Goal: Use online tool/utility: Utilize a website feature to perform a specific function

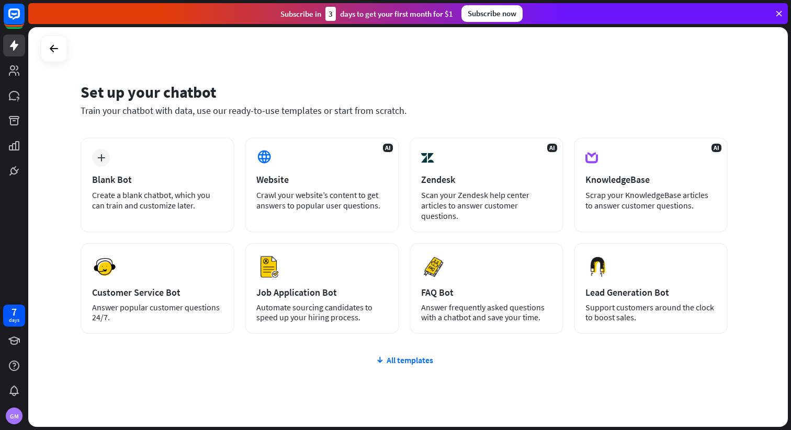
click at [409, 360] on div "All templates" at bounding box center [404, 360] width 647 height 10
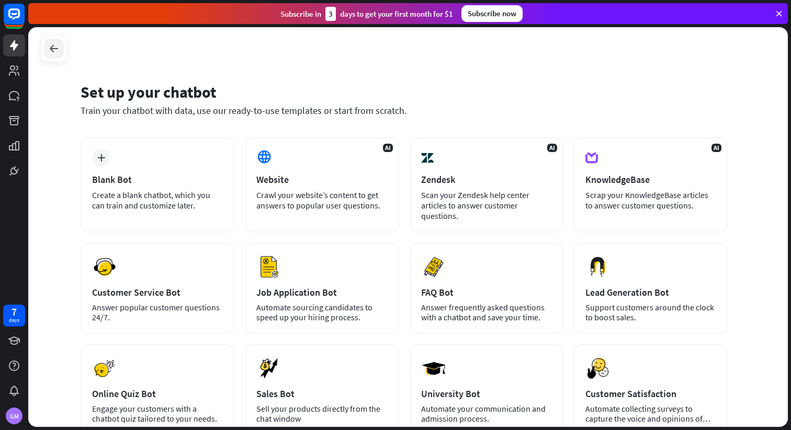
click at [56, 54] on icon at bounding box center [54, 48] width 13 height 13
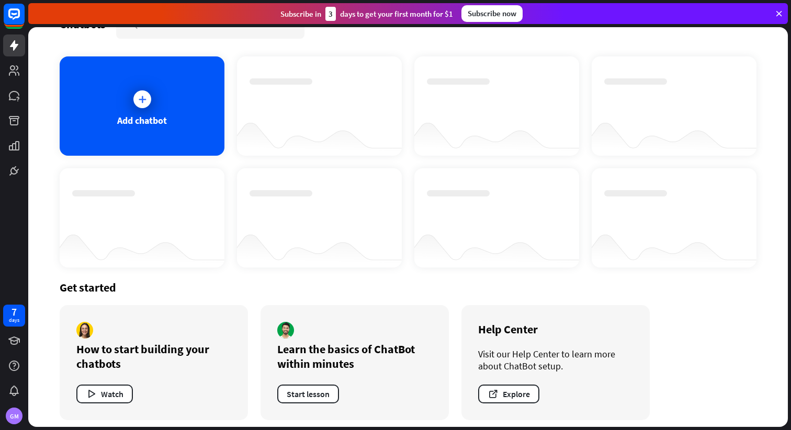
scroll to position [36, 0]
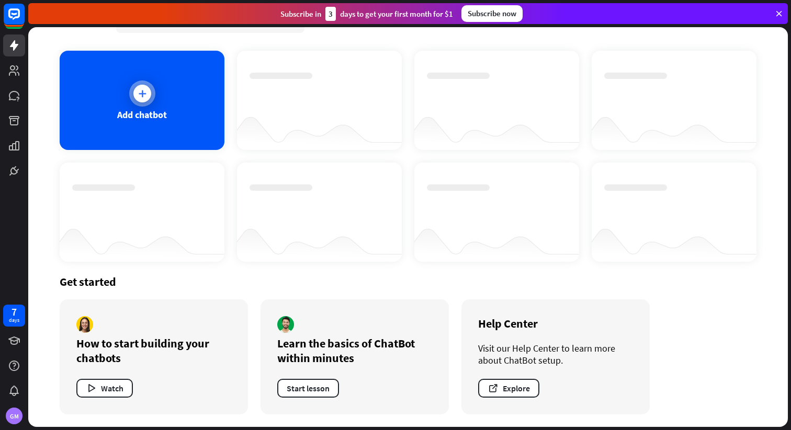
click at [138, 97] on icon at bounding box center [142, 93] width 10 height 10
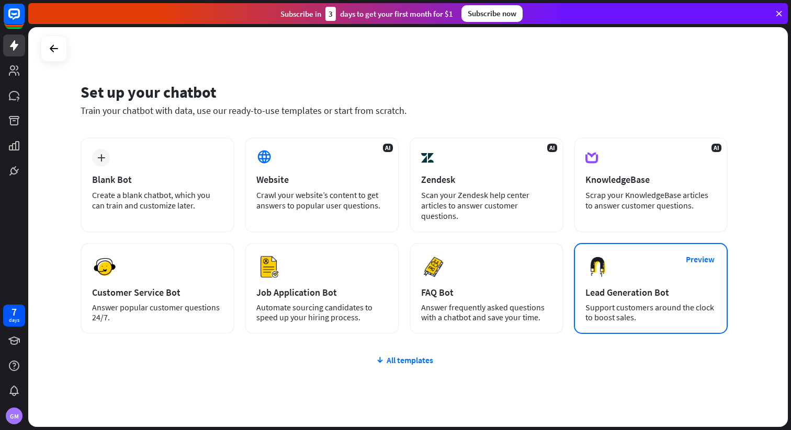
click at [627, 272] on div "Preview Lead Generation Bot Support customers around the clock to boost sales." at bounding box center [651, 288] width 154 height 91
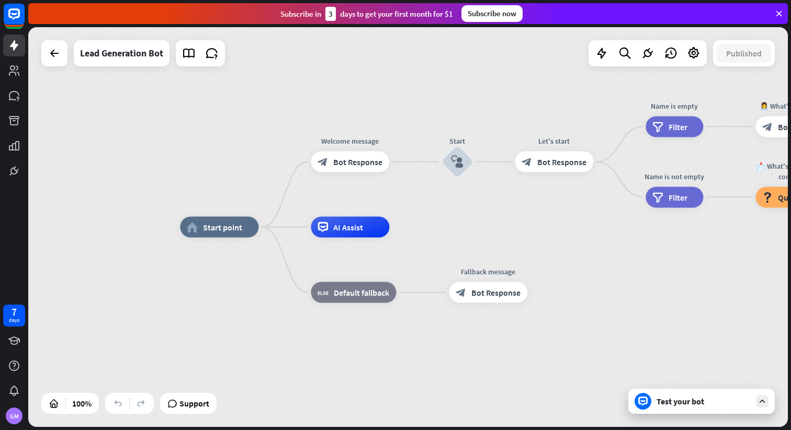
click at [765, 401] on icon at bounding box center [761, 401] width 9 height 9
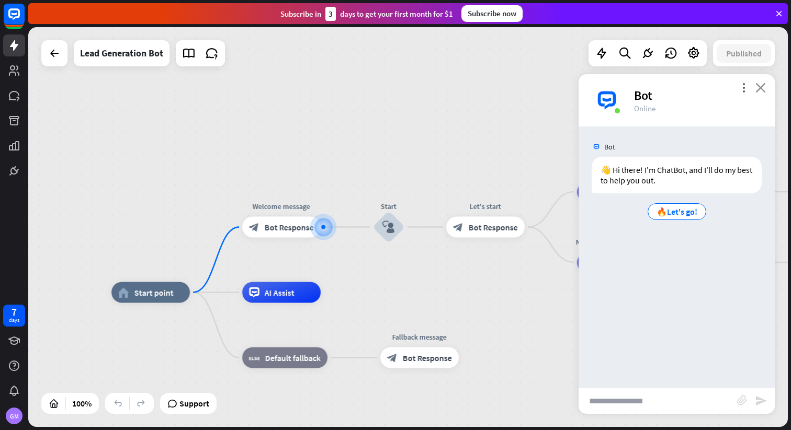
click at [763, 87] on icon "close" at bounding box center [760, 88] width 10 height 10
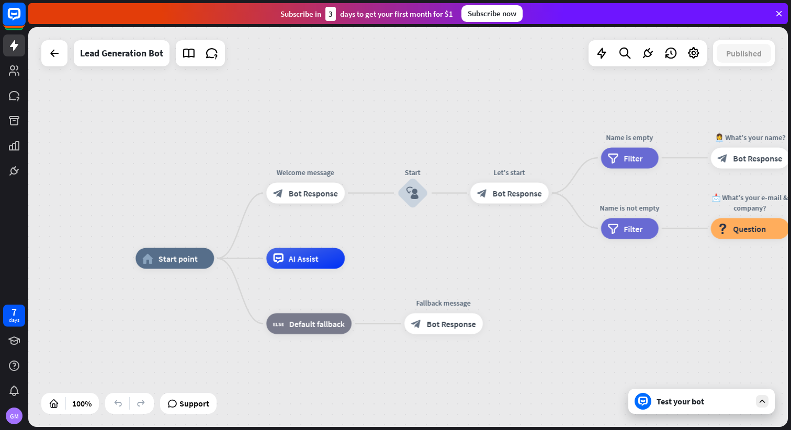
click at [8, 15] on icon at bounding box center [14, 14] width 13 height 13
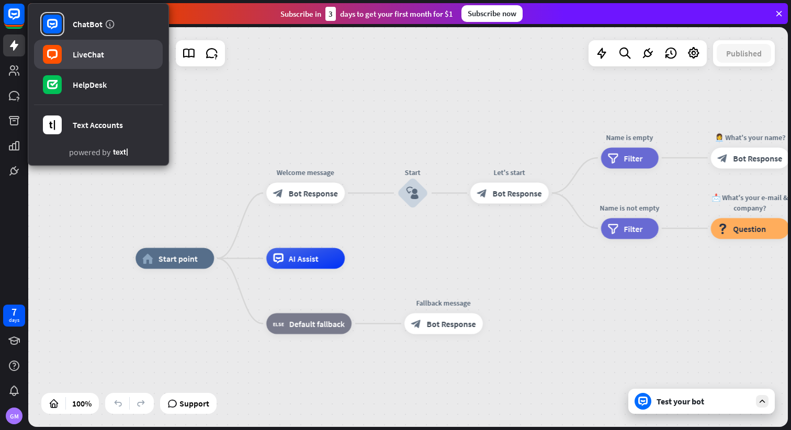
click at [75, 54] on div "LiveChat" at bounding box center [88, 54] width 31 height 10
